Goal: Information Seeking & Learning: Learn about a topic

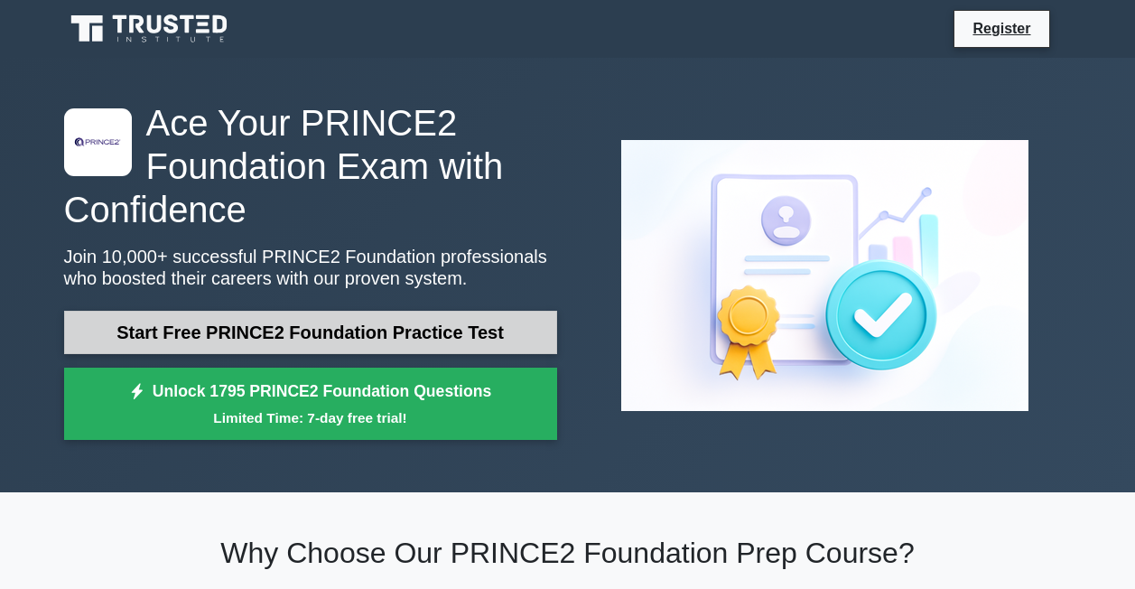
click at [347, 331] on link "Start Free PRINCE2 Foundation Practice Test" at bounding box center [310, 332] width 493 height 43
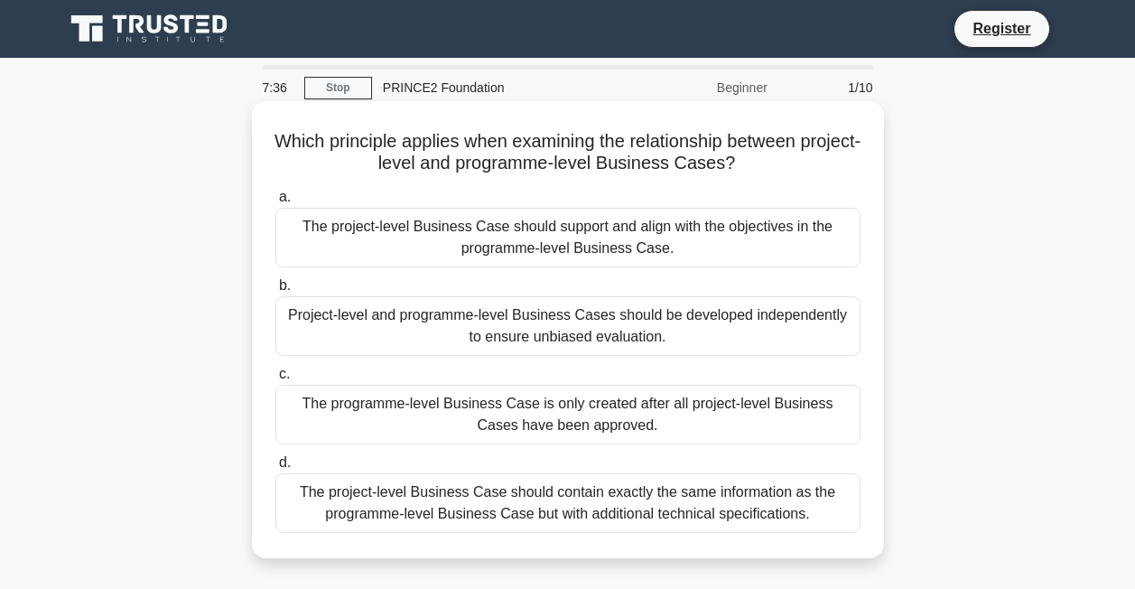
click at [604, 238] on div "The project-level Business Case should support and align with the objectives in…" at bounding box center [567, 238] width 585 height 60
click at [275, 203] on input "a. The project-level Business Case should support and align with the objectives…" at bounding box center [275, 197] width 0 height 12
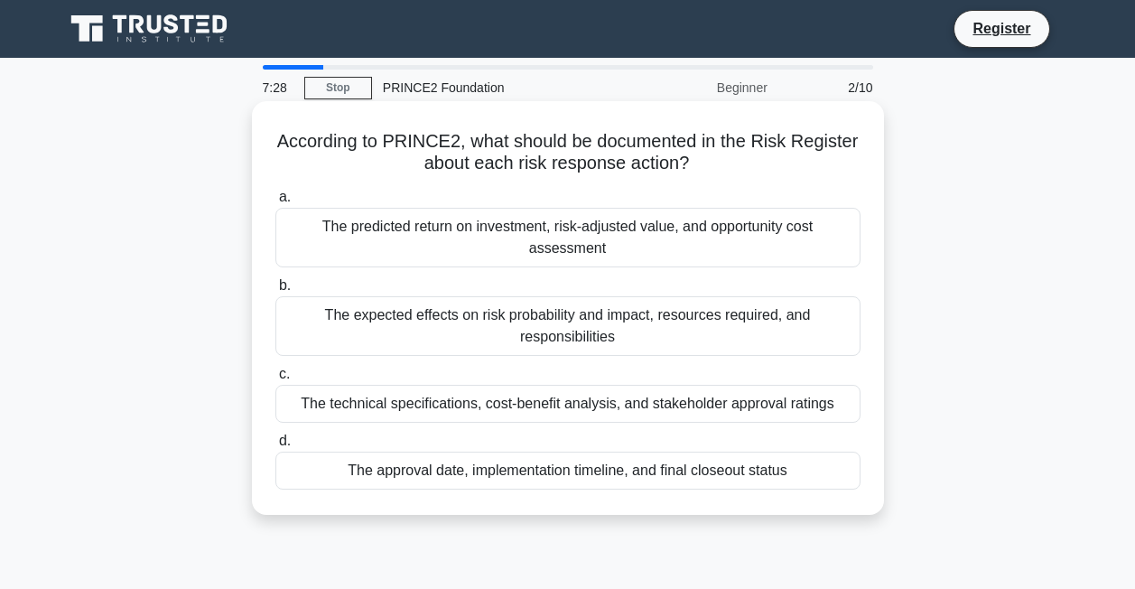
click at [632, 331] on div "The expected effects on risk probability and impact, resources required, and re…" at bounding box center [567, 326] width 585 height 60
click at [275, 292] on input "b. The expected effects on risk probability and impact, resources required, and…" at bounding box center [275, 286] width 0 height 12
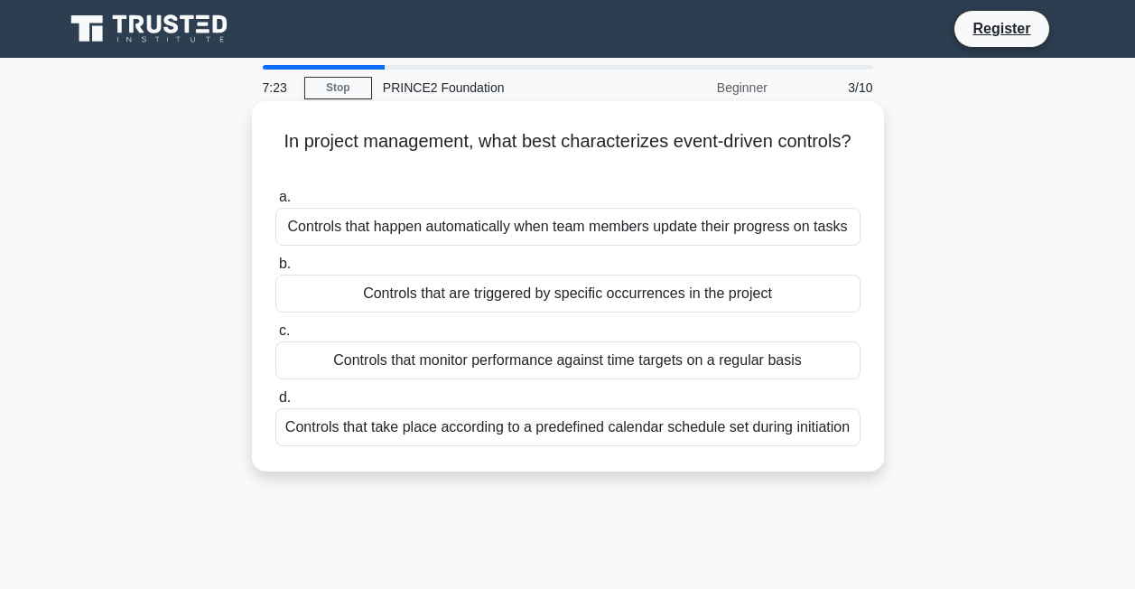
click at [624, 291] on div "Controls that are triggered by specific occurrences in the project" at bounding box center [567, 294] width 585 height 38
click at [275, 270] on input "b. Controls that are triggered by specific occurrences in the project" at bounding box center [275, 264] width 0 height 12
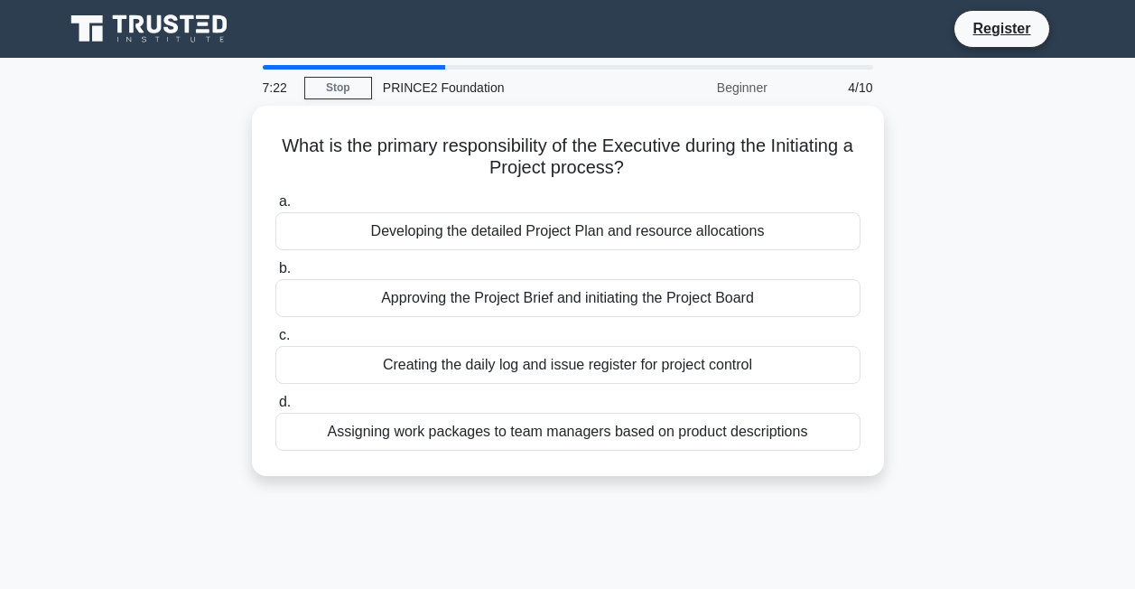
click at [624, 291] on div "Approving the Project Brief and initiating the Project Board" at bounding box center [567, 298] width 585 height 38
click at [275, 275] on input "b. Approving the Project Brief and initiating the Project Board" at bounding box center [275, 269] width 0 height 12
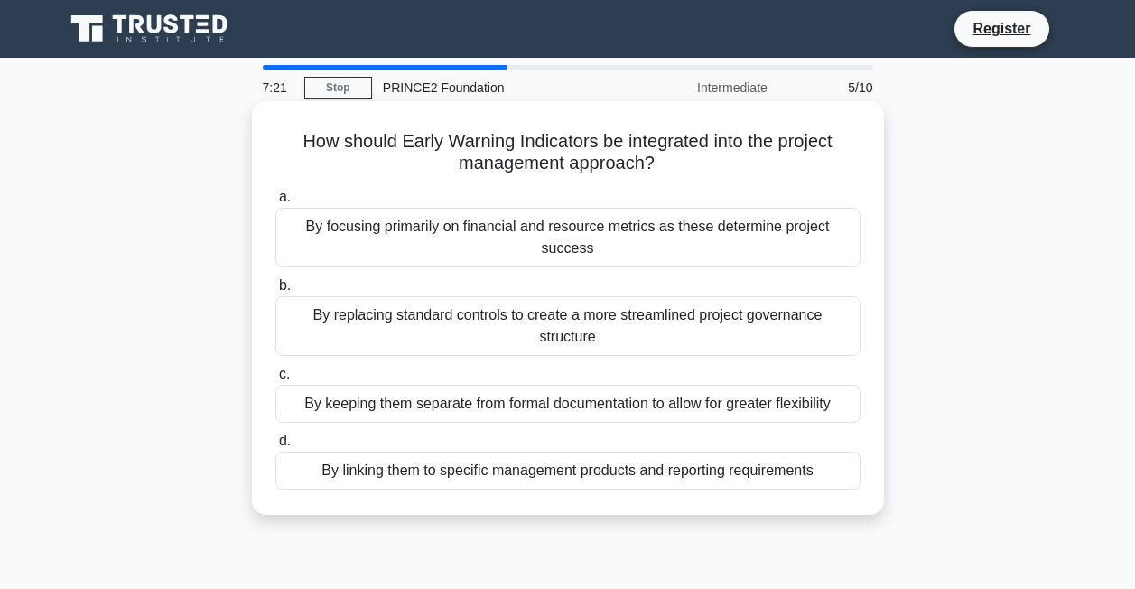
click at [618, 385] on div "By keeping them separate from formal documentation to allow for greater flexibi…" at bounding box center [567, 404] width 585 height 38
click at [275, 370] on input "c. By keeping them separate from formal documentation to allow for greater flex…" at bounding box center [275, 375] width 0 height 12
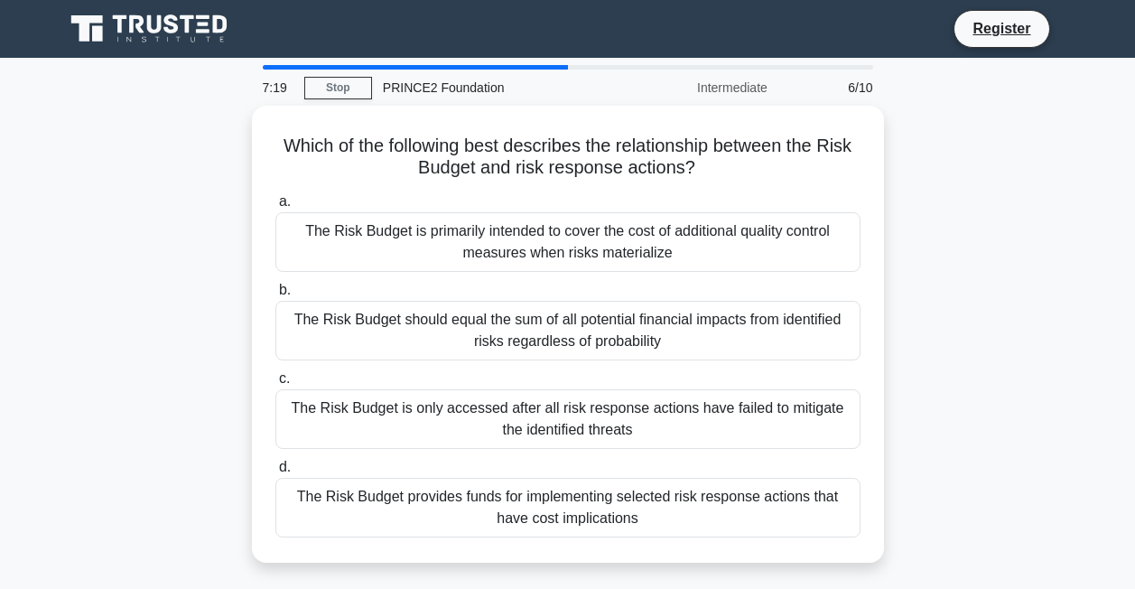
click at [615, 456] on label "d. The Risk Budget provides funds for implementing selected risk response actio…" at bounding box center [567, 496] width 585 height 81
click at [275, 462] on input "d. The Risk Budget provides funds for implementing selected risk response actio…" at bounding box center [275, 468] width 0 height 12
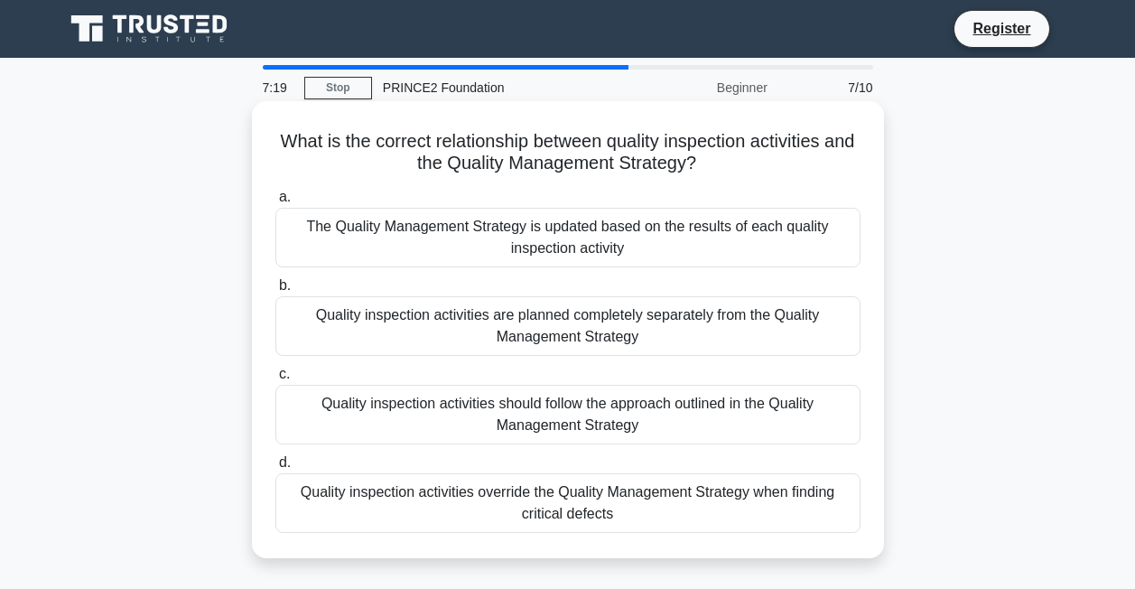
click at [562, 369] on label "c. Quality inspection activities should follow the approach outlined in the Qua…" at bounding box center [567, 403] width 585 height 81
click at [275, 369] on input "c. Quality inspection activities should follow the approach outlined in the Qua…" at bounding box center [275, 375] width 0 height 12
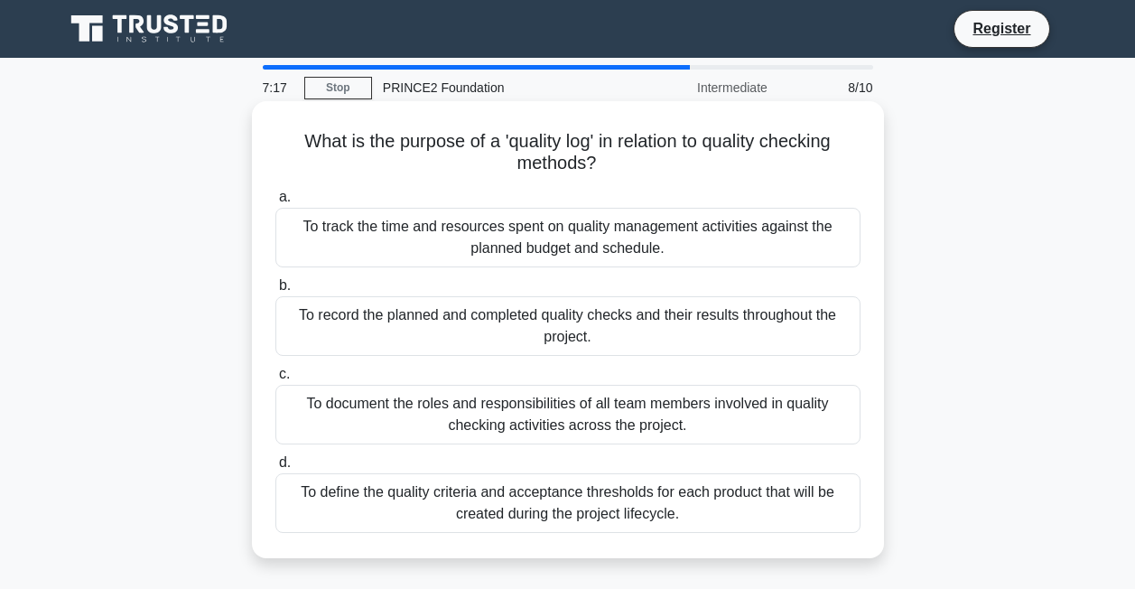
click at [527, 363] on div "a. To track the time and resources spent on quality management activities again…" at bounding box center [568, 359] width 607 height 354
click at [528, 331] on div "To record the planned and completed quality checks and their results throughout…" at bounding box center [567, 326] width 585 height 60
click at [275, 292] on input "b. To record the planned and completed quality checks and their results through…" at bounding box center [275, 286] width 0 height 12
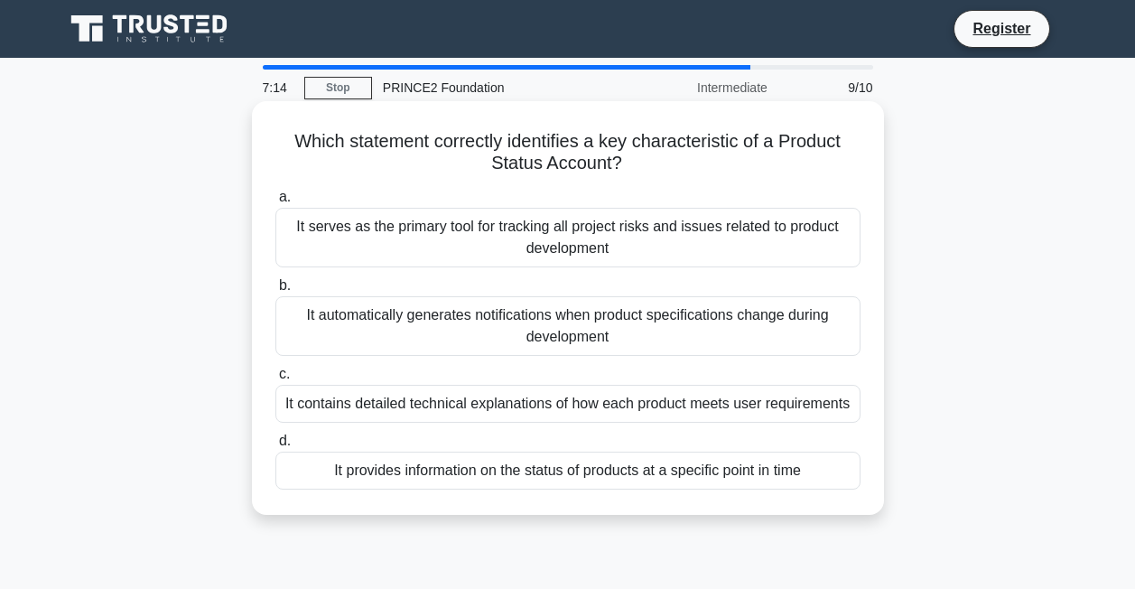
click at [508, 256] on div "It serves as the primary tool for tracking all project risks and issues related…" at bounding box center [567, 238] width 585 height 60
click at [275, 203] on input "a. It serves as the primary tool for tracking all project risks and issues rela…" at bounding box center [275, 197] width 0 height 12
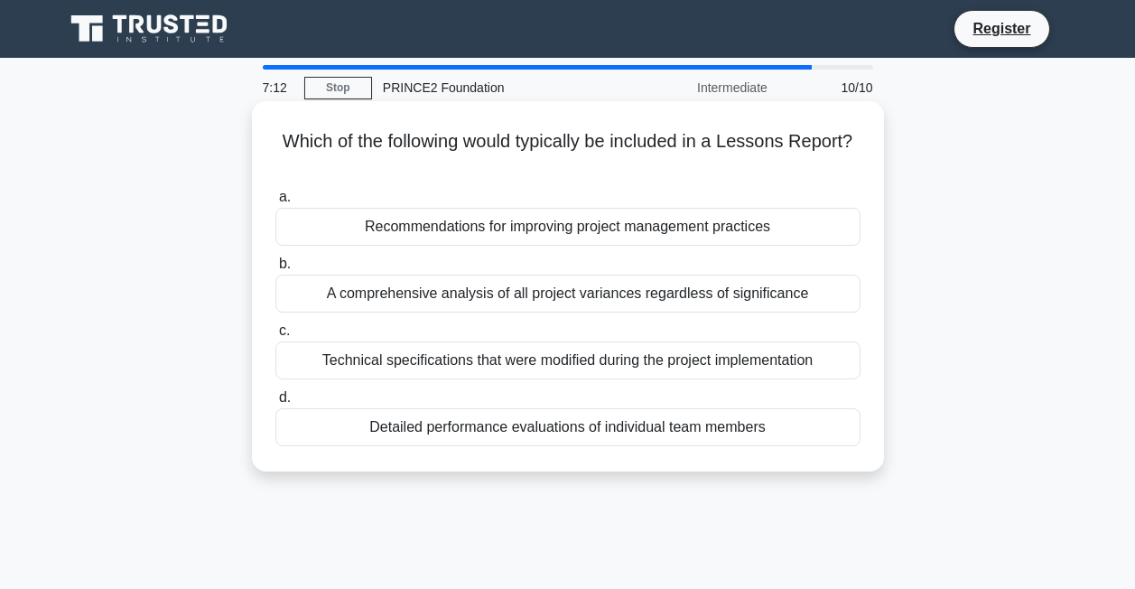
click at [539, 231] on div "Recommendations for improving project management practices" at bounding box center [567, 227] width 585 height 38
click at [275, 203] on input "a. Recommendations for improving project management practices" at bounding box center [275, 197] width 0 height 12
